Goal: Task Accomplishment & Management: Manage account settings

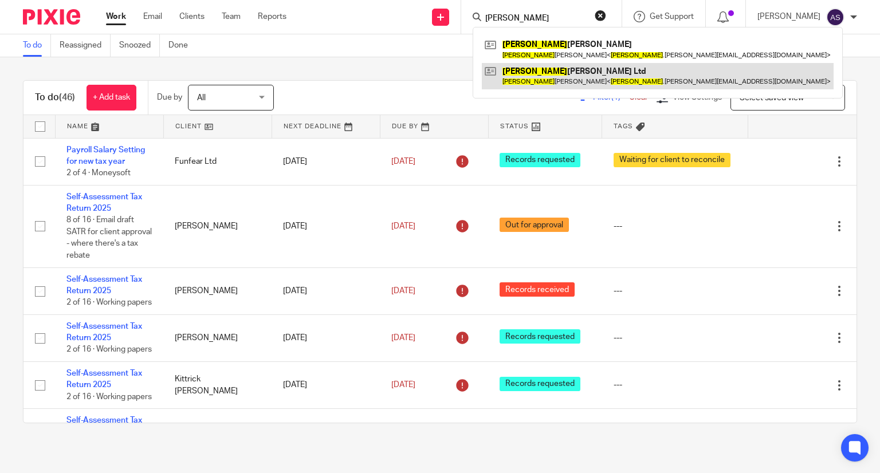
type input "tiffany"
click at [550, 85] on link at bounding box center [658, 76] width 352 height 26
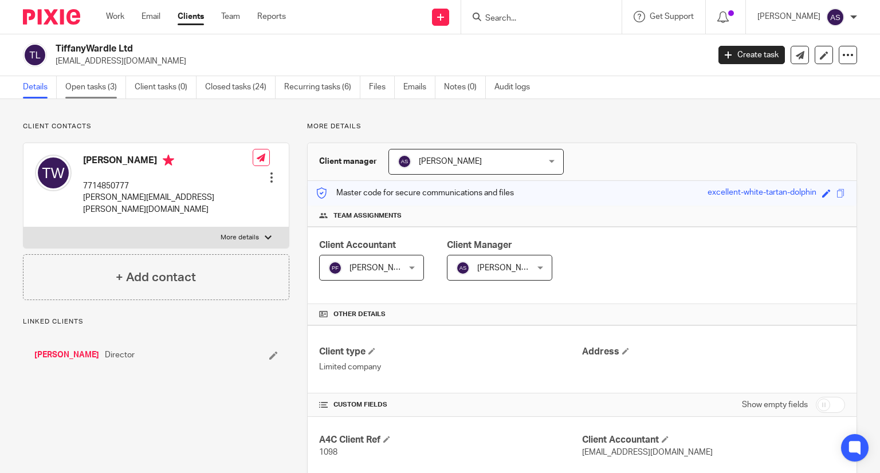
click at [85, 81] on link "Open tasks (3)" at bounding box center [95, 87] width 61 height 22
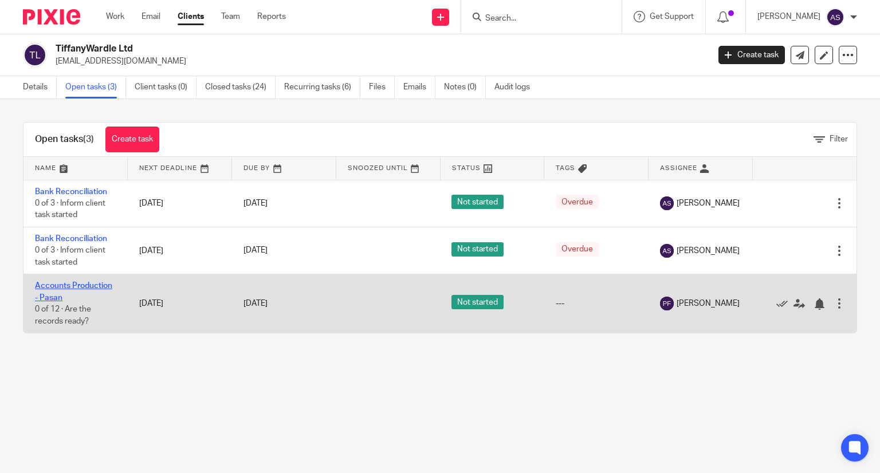
click at [78, 285] on link "Accounts Production - Pasan" at bounding box center [73, 291] width 77 height 19
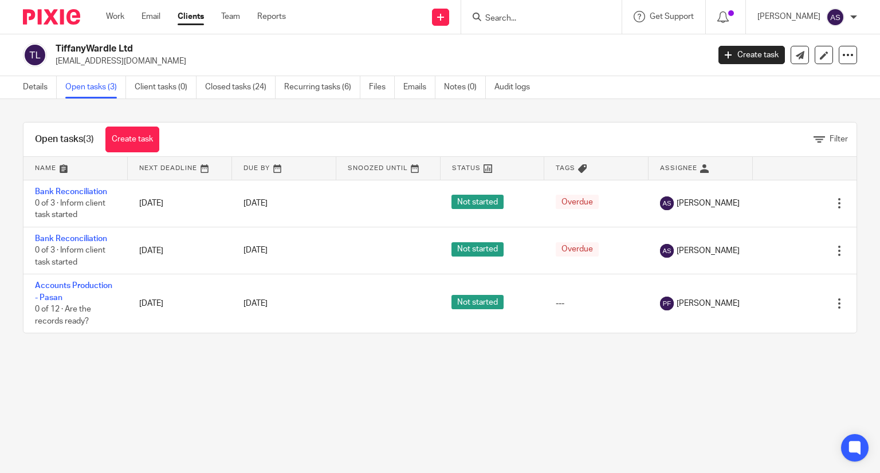
drag, startPoint x: 54, startPoint y: 44, endPoint x: 151, endPoint y: 46, distance: 96.8
click at [151, 46] on div "TiffanyWardle Ltd tiffanyguides@gmail.com" at bounding box center [362, 55] width 678 height 24
copy h2 "TiffanyWardle Ltd"
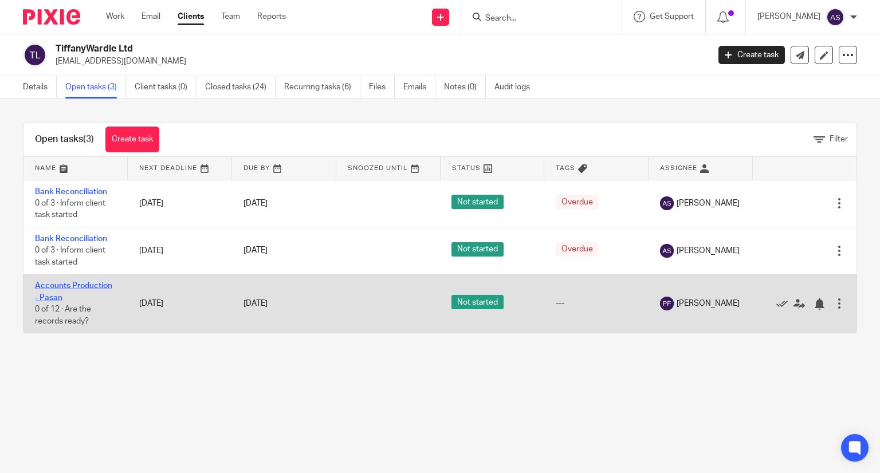
click at [93, 286] on link "Accounts Production - Pasan" at bounding box center [73, 291] width 77 height 19
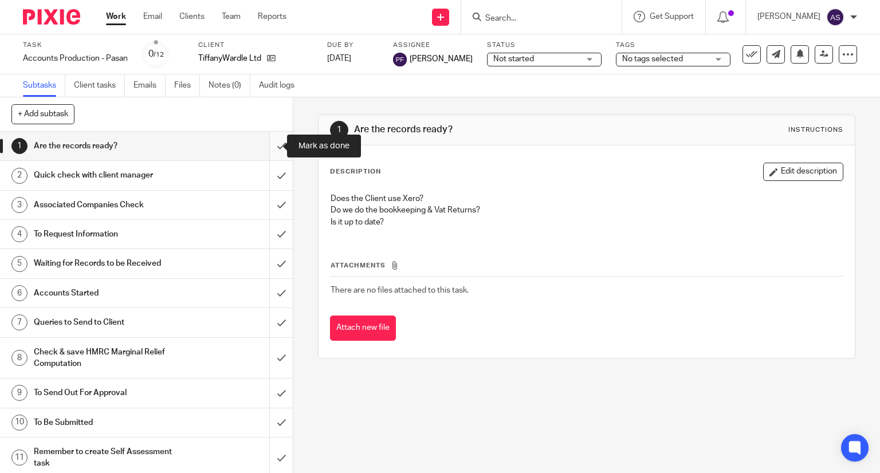
click at [267, 147] on input "submit" at bounding box center [146, 146] width 293 height 29
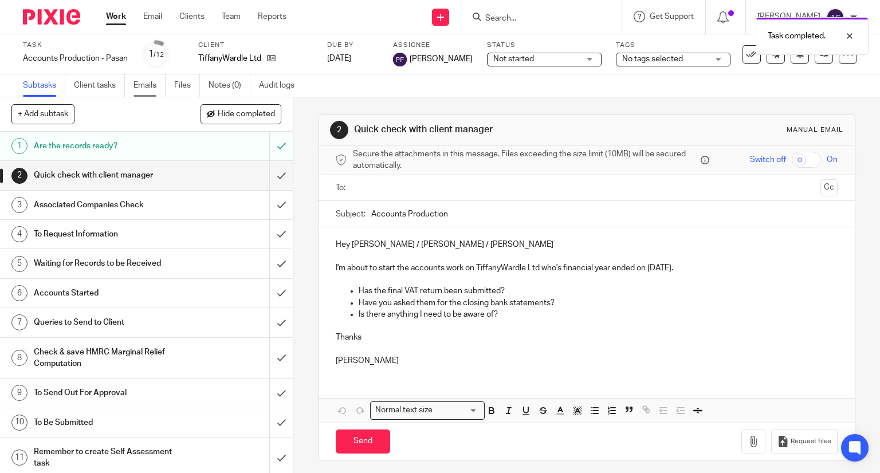
click at [142, 91] on link "Emails" at bounding box center [149, 85] width 32 height 22
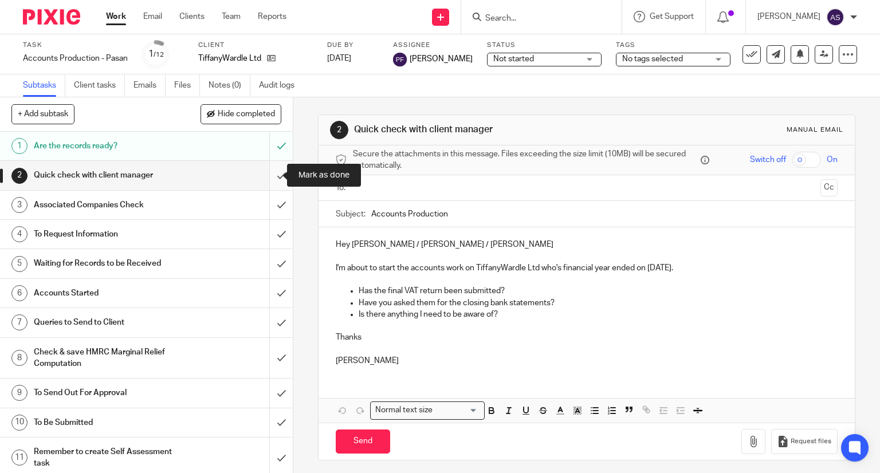
click at [267, 176] on input "submit" at bounding box center [146, 175] width 293 height 29
click at [263, 206] on input "submit" at bounding box center [146, 205] width 293 height 29
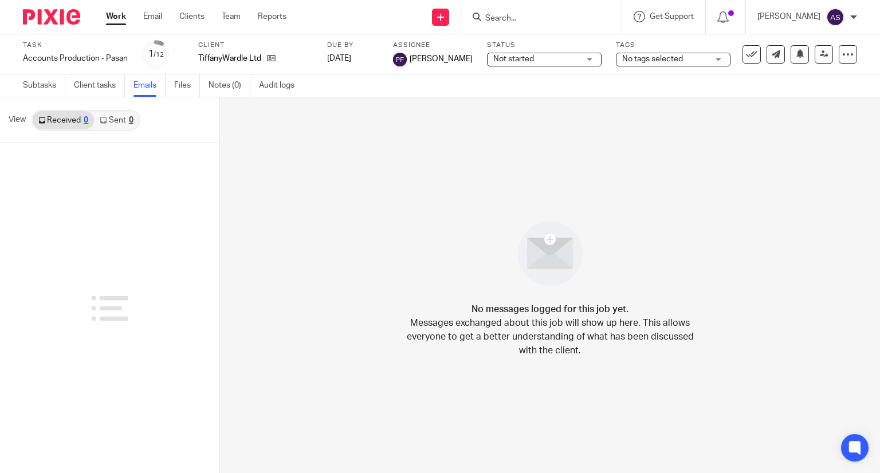
click at [108, 123] on link "Sent 0" at bounding box center [116, 120] width 45 height 18
click at [61, 117] on link "Received 0" at bounding box center [63, 120] width 61 height 18
click at [134, 112] on link "Sent 0" at bounding box center [116, 120] width 45 height 18
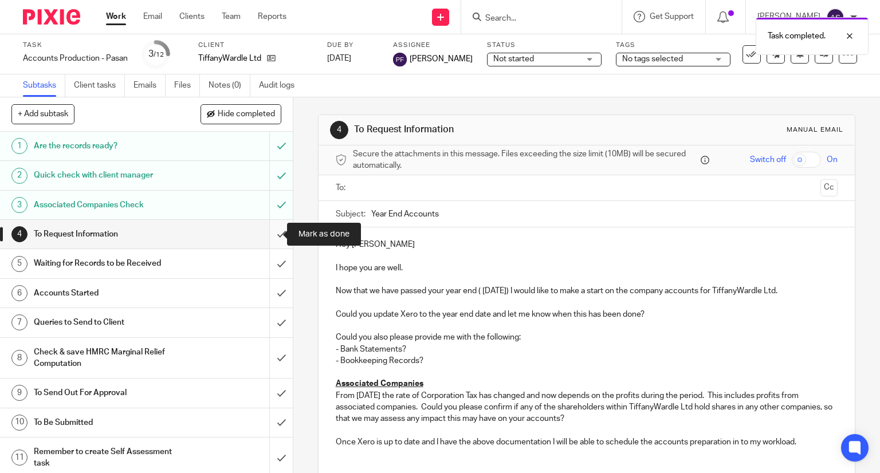
click at [266, 235] on input "submit" at bounding box center [146, 234] width 293 height 29
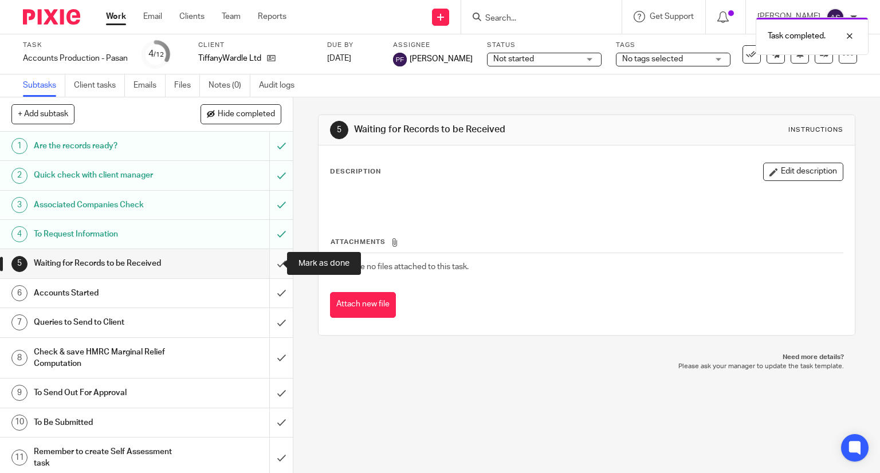
click at [266, 266] on input "submit" at bounding box center [146, 263] width 293 height 29
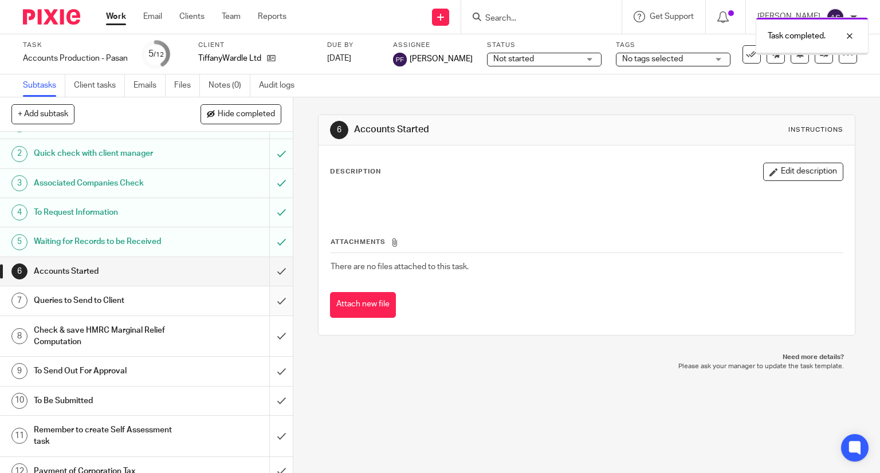
scroll to position [34, 0]
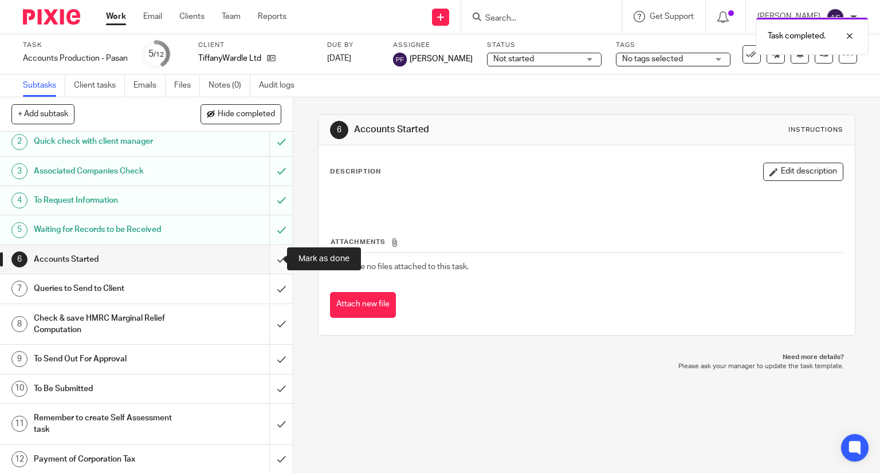
click at [266, 259] on input "submit" at bounding box center [146, 259] width 293 height 29
click at [167, 258] on h1 "Accounts Started" at bounding box center [108, 259] width 149 height 17
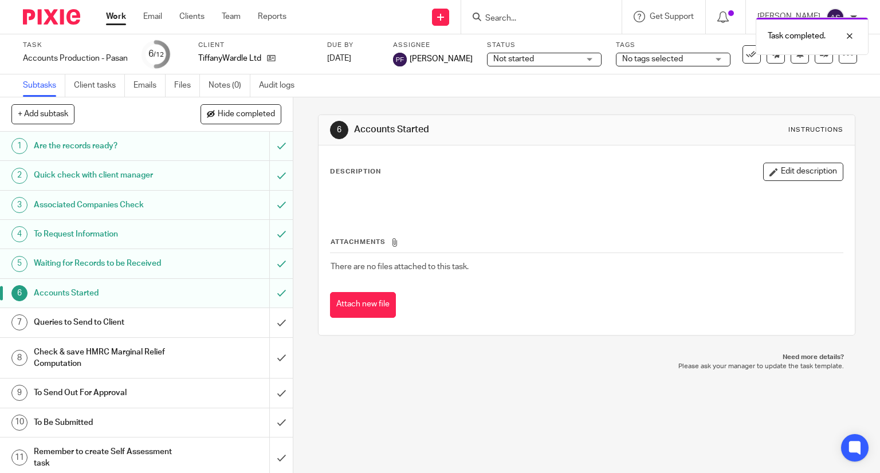
click at [60, 296] on h1 "Accounts Started" at bounding box center [108, 293] width 149 height 17
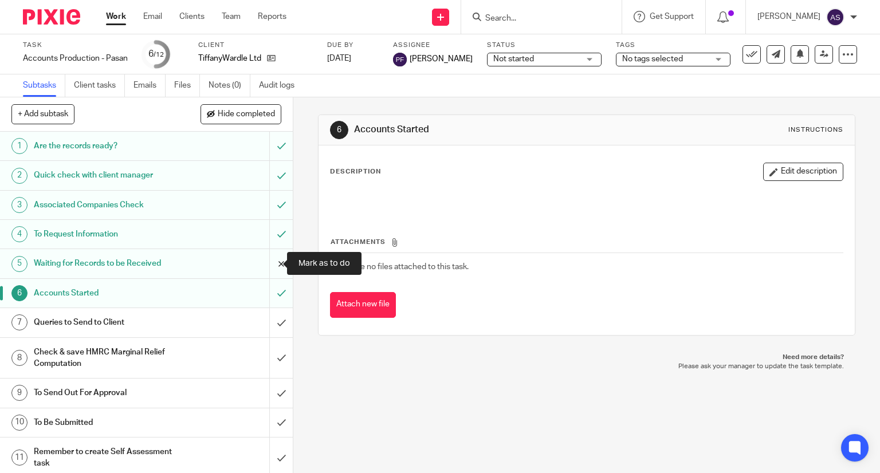
click at [269, 262] on input "submit" at bounding box center [146, 263] width 293 height 29
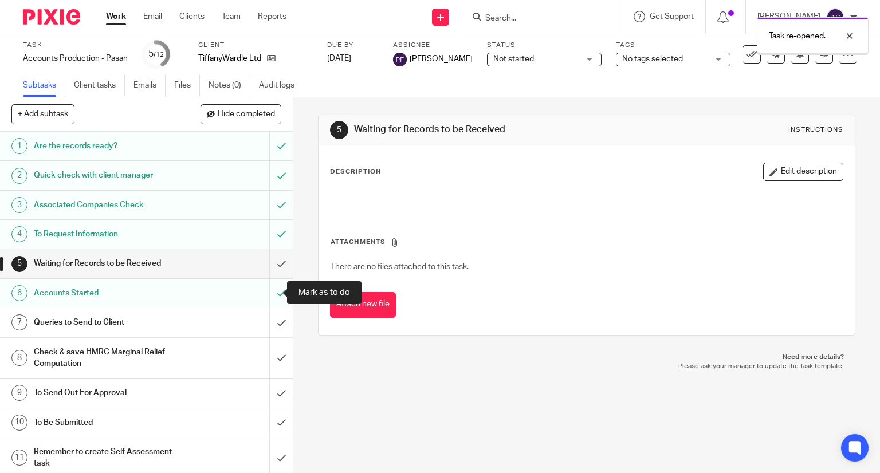
click at [268, 292] on input "submit" at bounding box center [146, 293] width 293 height 29
click at [92, 223] on link "4 To Request Information" at bounding box center [134, 234] width 269 height 29
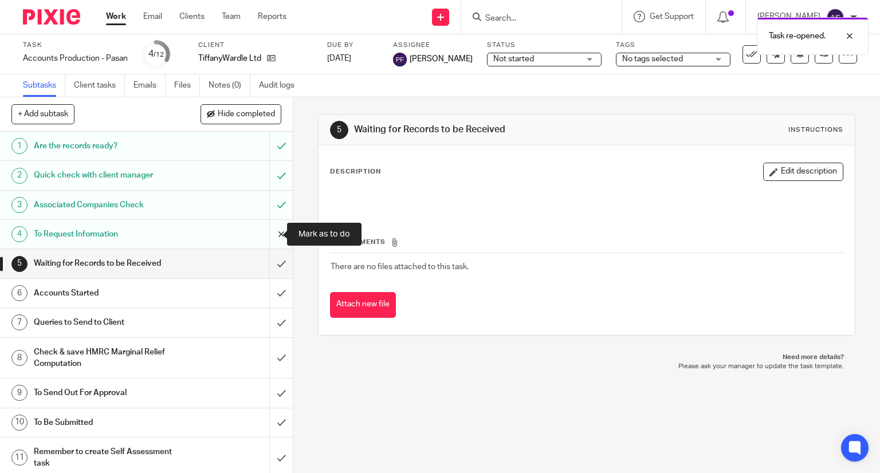
click at [268, 233] on input "submit" at bounding box center [146, 234] width 293 height 29
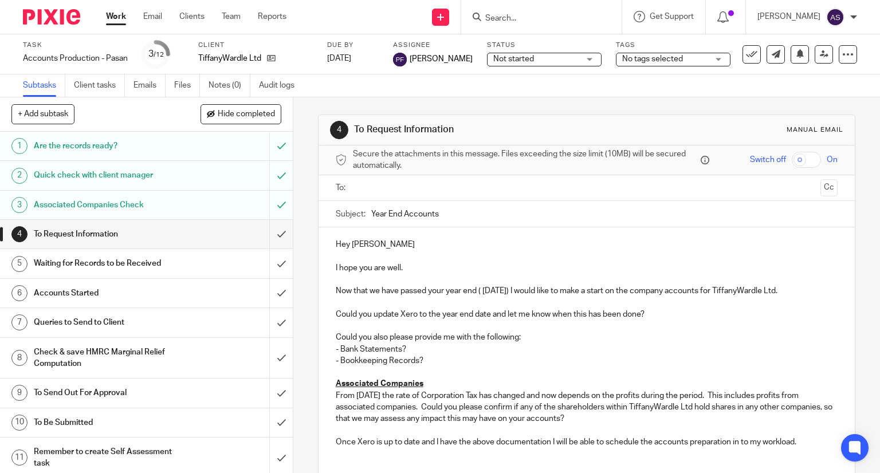
click at [379, 246] on p "Hey [PERSON_NAME]" at bounding box center [587, 244] width 502 height 11
click at [345, 242] on p "Hey [PERSON_NAME]" at bounding box center [587, 244] width 502 height 11
click at [376, 242] on p "Hello [PERSON_NAME]" at bounding box center [587, 244] width 502 height 11
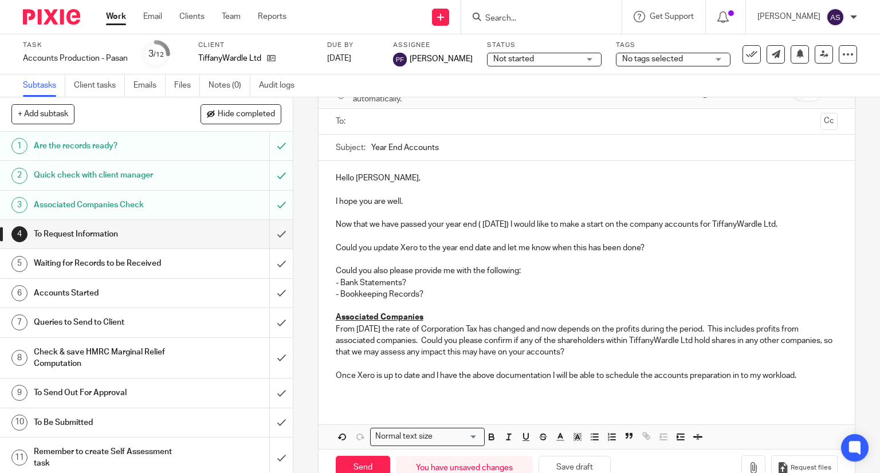
scroll to position [68, 0]
click at [407, 280] on p "- Bank Statements?" at bounding box center [587, 280] width 502 height 11
click at [397, 281] on p "- Bank Statements to confirm the bank balances as of the year-end date" at bounding box center [587, 280] width 502 height 11
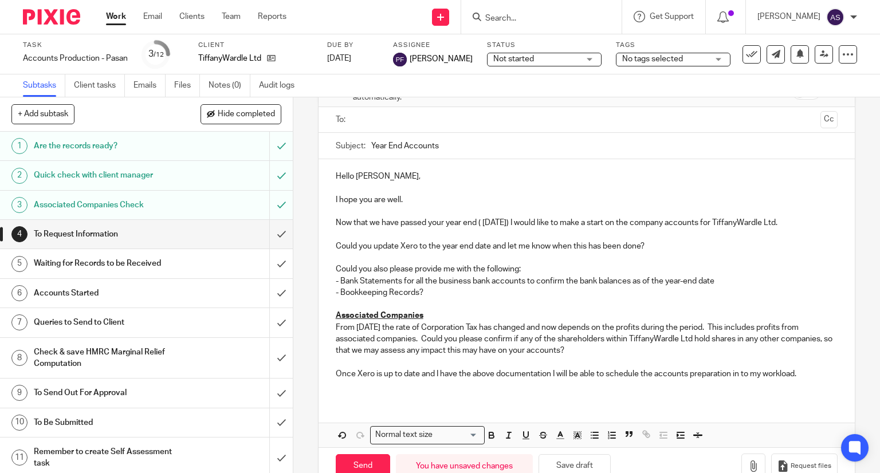
click at [596, 280] on p "- Bank Statements for all the business bank accounts to confirm the bank balanc…" at bounding box center [587, 280] width 502 height 11
click at [696, 278] on p "- Bank Statements for all the business bank accounts to confirm the balances as…" at bounding box center [587, 280] width 502 height 11
click at [419, 290] on p "- Bookkeeping Records?" at bounding box center [587, 292] width 502 height 11
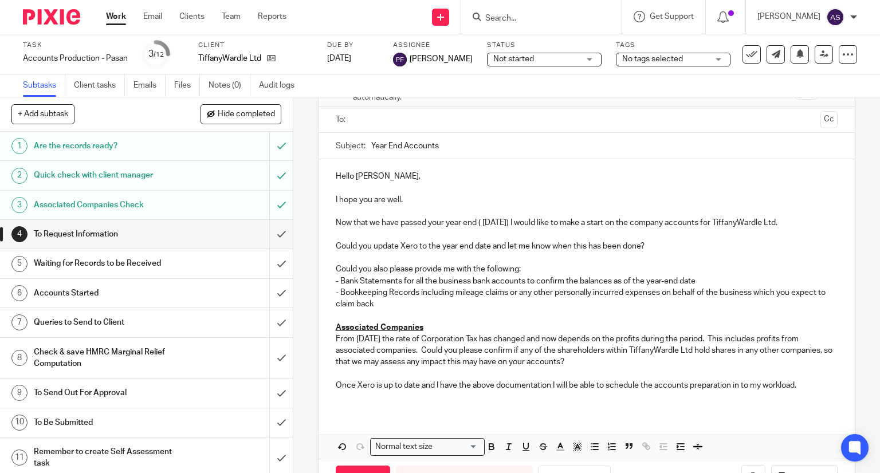
click at [654, 352] on p "From April 2023 the rate of Corporation Tax has changed and now depends on the …" at bounding box center [587, 350] width 502 height 35
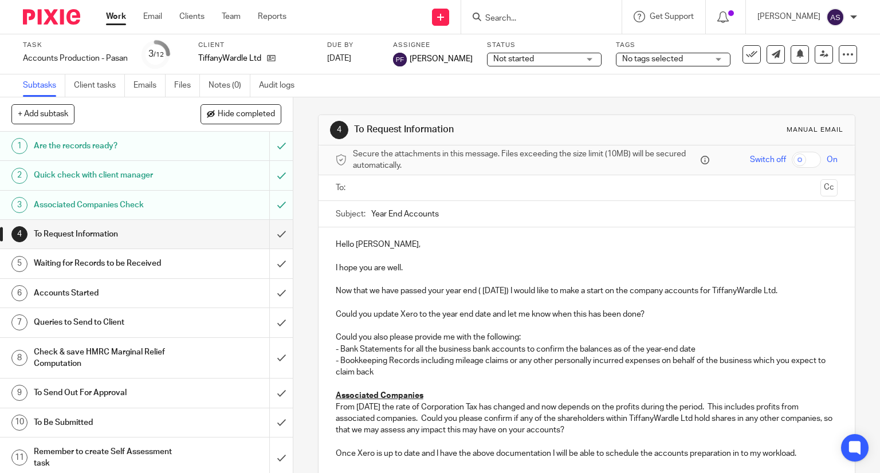
scroll to position [108, 0]
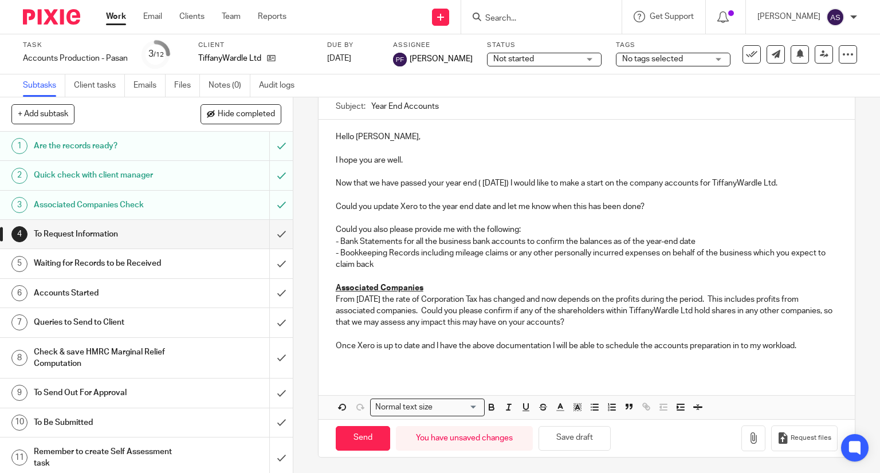
click at [756, 184] on p "Now that we have passed your year end ( 30 Apr 2025) I would like to make a sta…" at bounding box center [587, 183] width 502 height 11
click at [652, 314] on p "From April 2023 the rate of Corporation Tax has changed and now depends on the …" at bounding box center [587, 311] width 502 height 35
click at [800, 345] on p "Once Xero is up to date and I have the above documentation I will be able to sc…" at bounding box center [587, 345] width 502 height 11
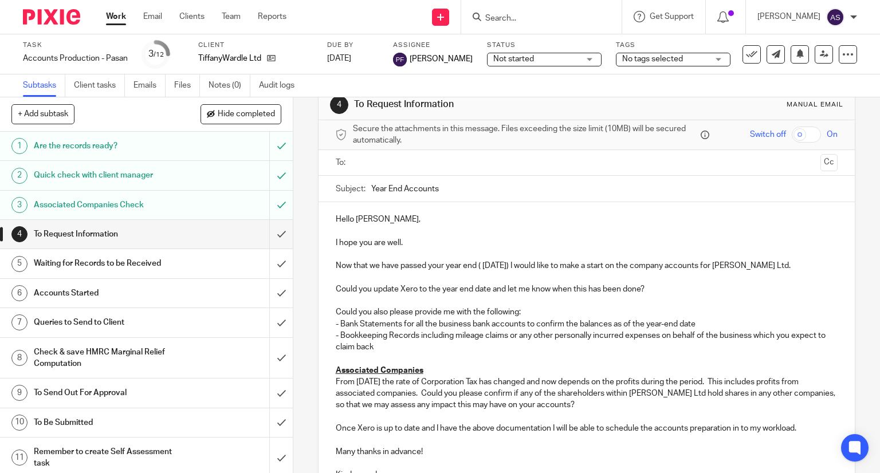
scroll to position [0, 0]
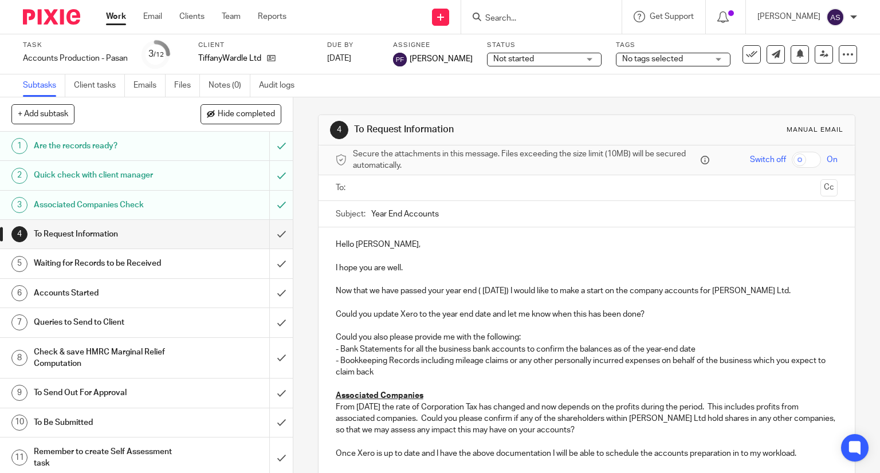
click at [363, 185] on input "text" at bounding box center [586, 188] width 459 height 13
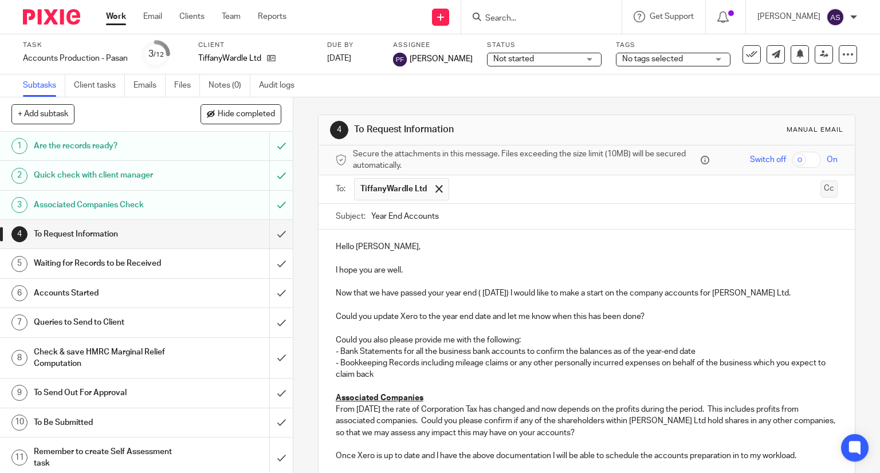
click at [820, 192] on button "Cc" at bounding box center [828, 188] width 17 height 17
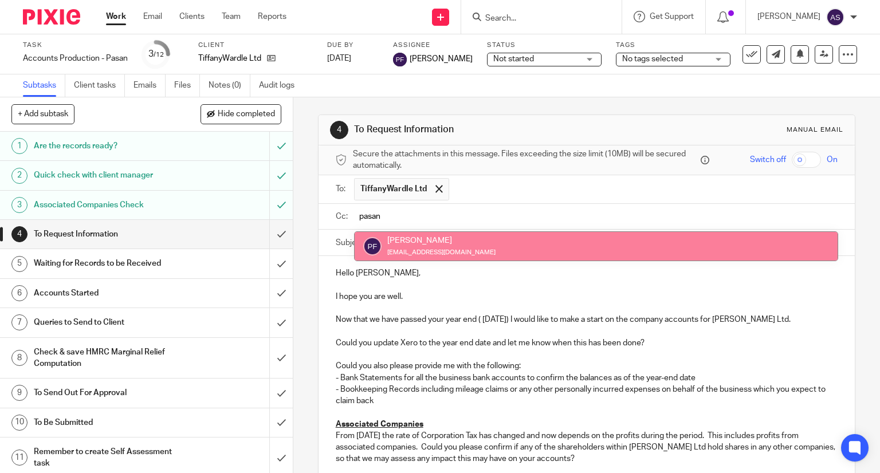
type input "pasan"
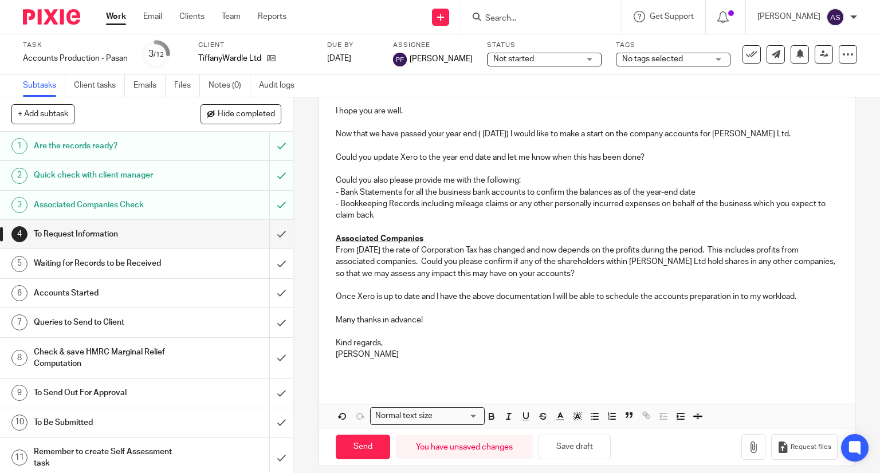
scroll to position [196, 0]
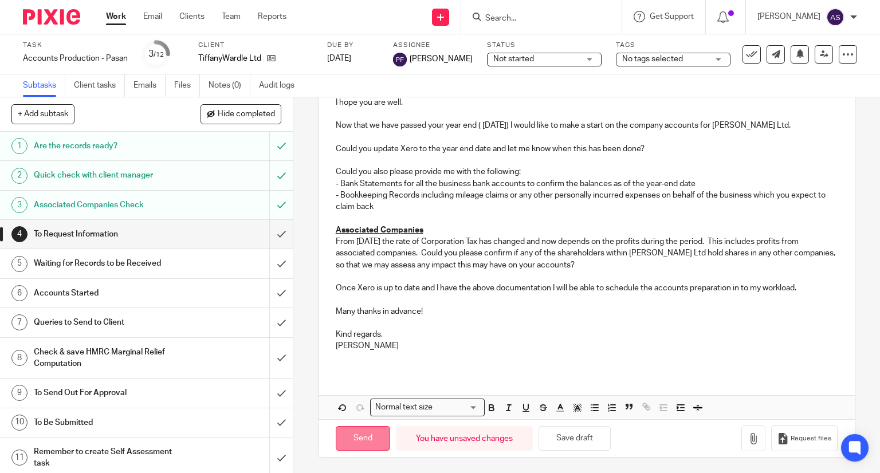
click at [364, 436] on input "Send" at bounding box center [363, 438] width 54 height 25
type input "Sent"
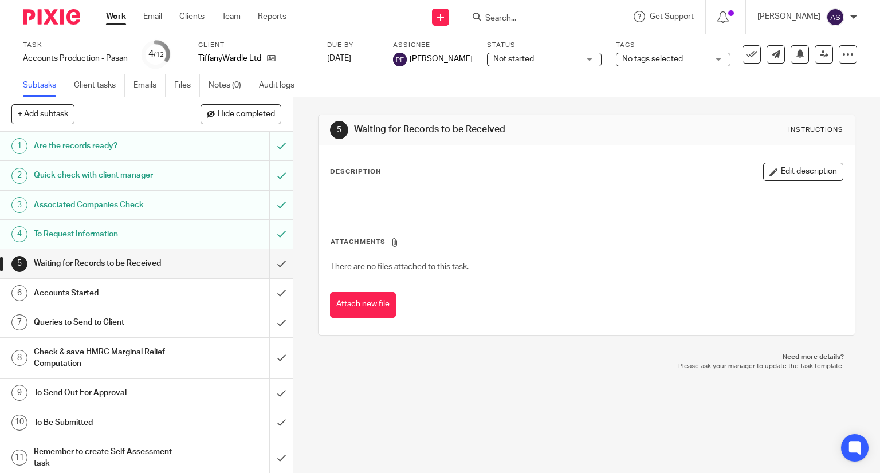
drag, startPoint x: 0, startPoint y: 0, endPoint x: 515, endPoint y: 54, distance: 517.8
click at [515, 54] on span "Not started" at bounding box center [536, 59] width 86 height 12
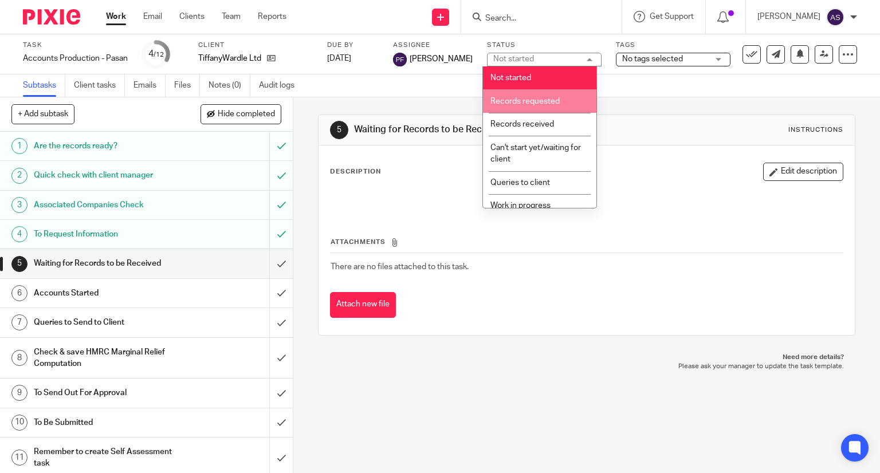
click at [550, 97] on li "Records requested" at bounding box center [539, 100] width 113 height 23
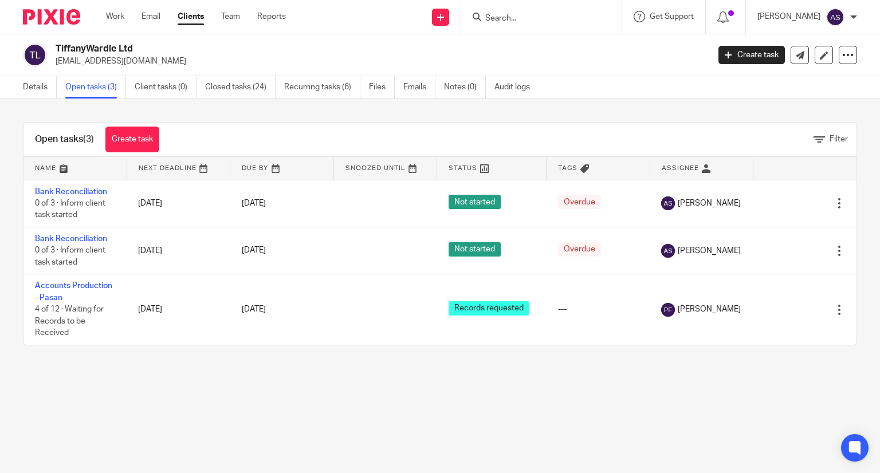
click at [530, 15] on input "Search" at bounding box center [535, 19] width 103 height 10
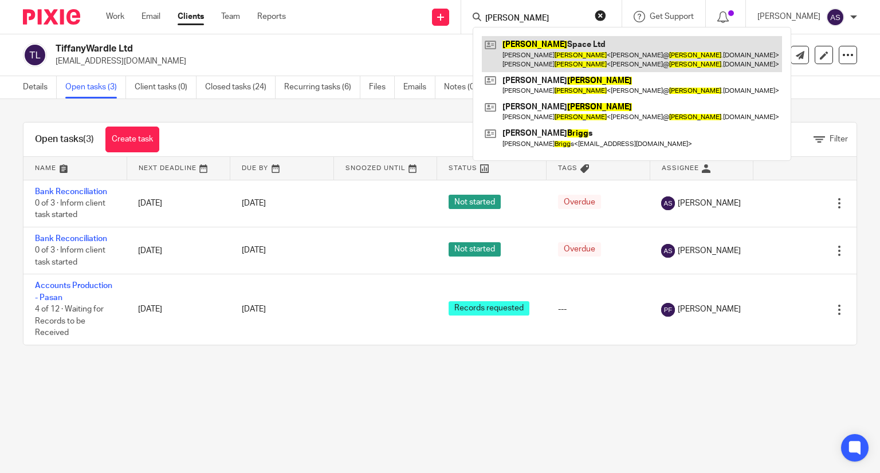
type input "[PERSON_NAME]"
click at [541, 50] on link at bounding box center [632, 54] width 300 height 36
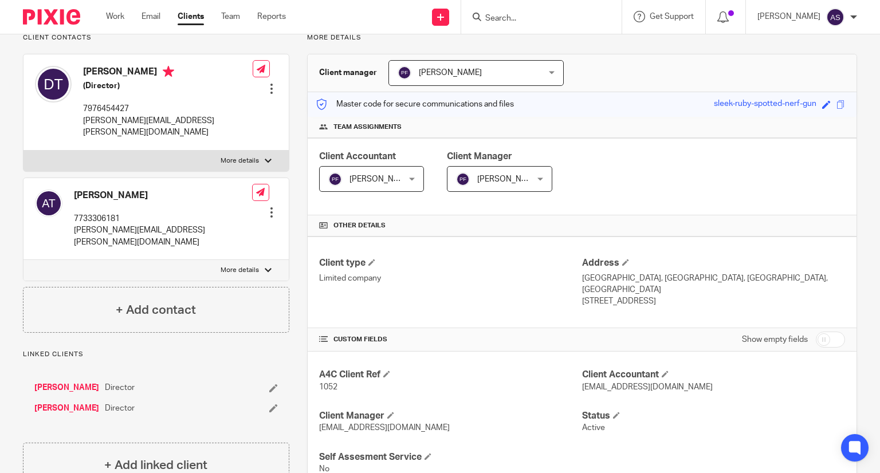
scroll to position [115, 0]
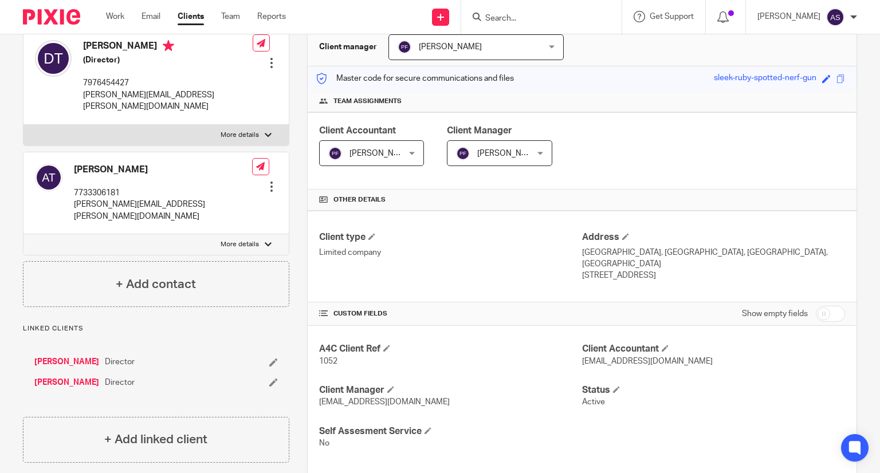
click at [71, 356] on link "[PERSON_NAME]" at bounding box center [66, 361] width 65 height 11
click at [62, 377] on link "[PERSON_NAME]" at bounding box center [66, 382] width 65 height 11
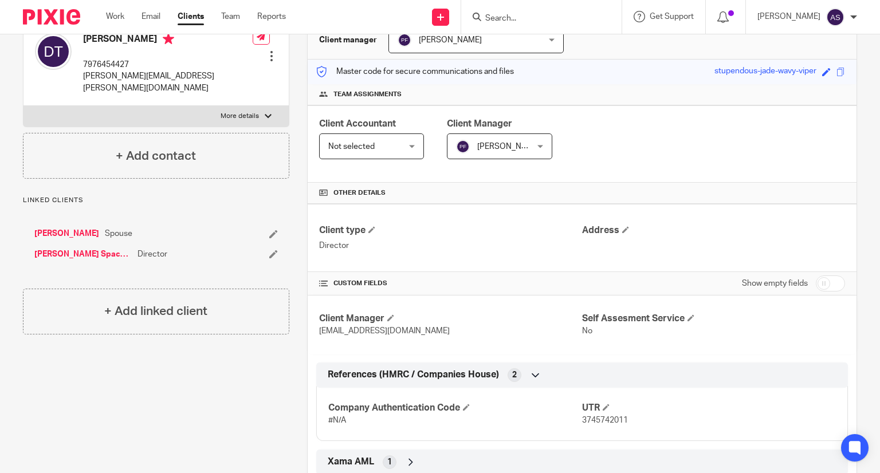
scroll to position [153, 0]
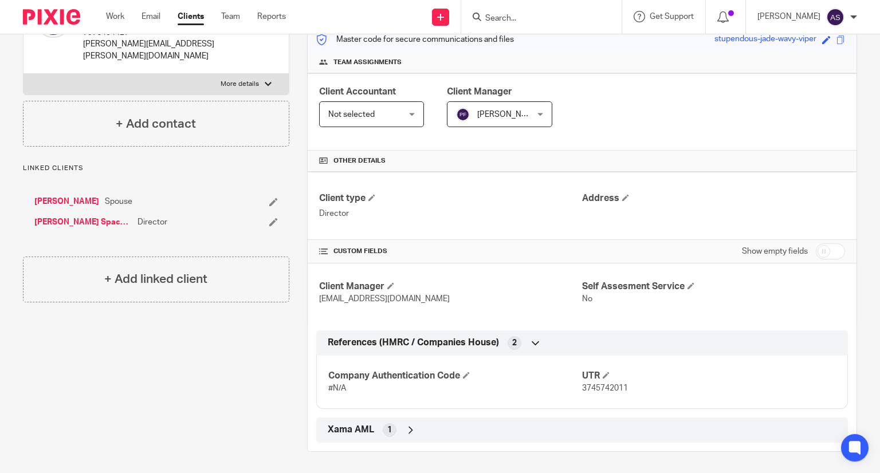
click at [599, 388] on span "3745742011" at bounding box center [605, 388] width 46 height 8
copy span "3745742011"
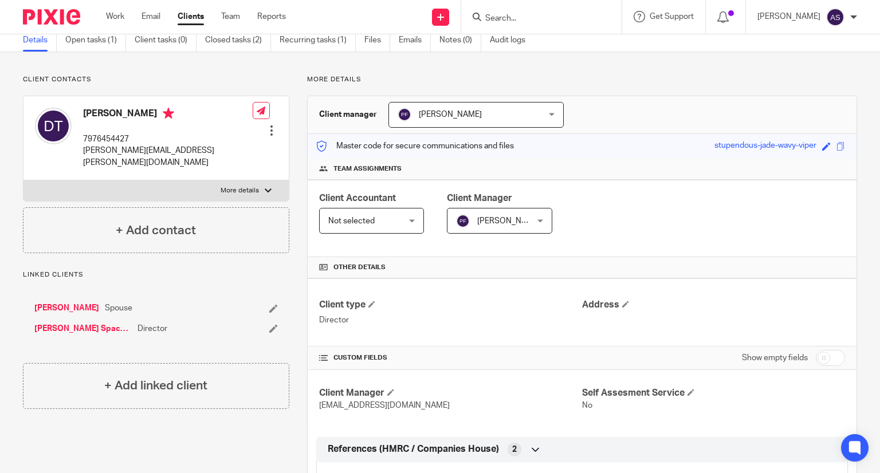
scroll to position [0, 0]
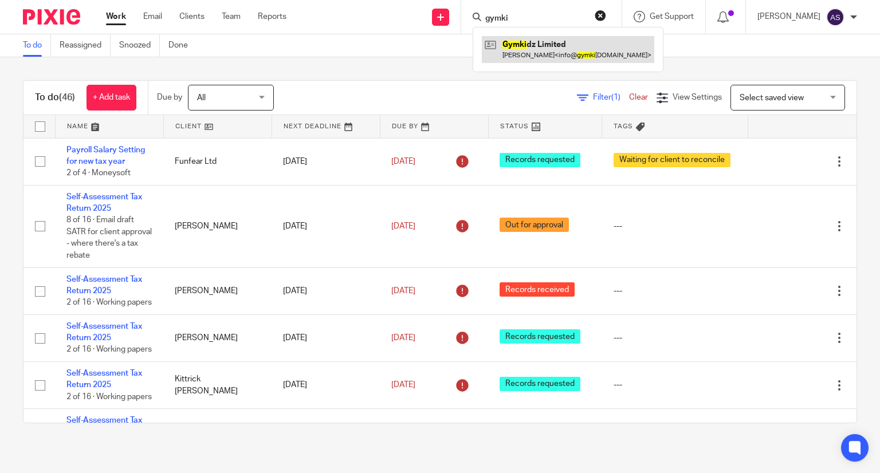
type input "gymki"
click at [540, 51] on link at bounding box center [568, 49] width 172 height 26
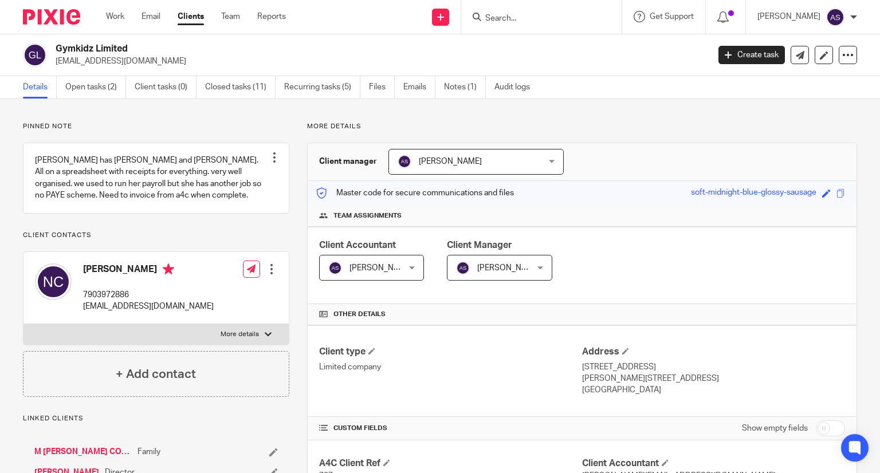
drag, startPoint x: 0, startPoint y: 0, endPoint x: 82, endPoint y: 45, distance: 94.1
click at [144, 48] on h2 "Gymkidz Limited" at bounding box center [314, 49] width 517 height 12
copy h2 "Gymkidz Limited"
